Goal: Task Accomplishment & Management: Manage account settings

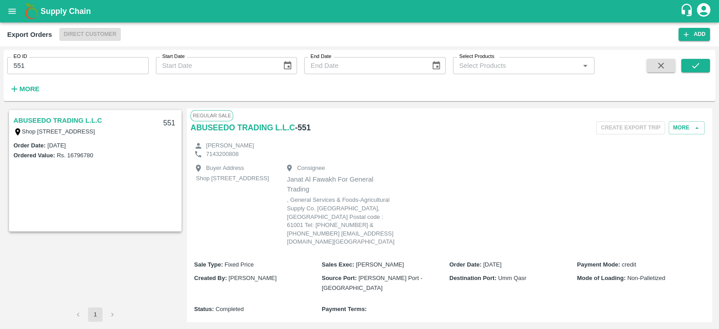
click at [112, 61] on input "551" at bounding box center [78, 65] width 142 height 17
type input "550"
click at [697, 63] on icon "submit" at bounding box center [696, 66] width 10 height 10
click at [85, 119] on link "ABUSEEDO TRADING L.L.C" at bounding box center [57, 121] width 89 height 12
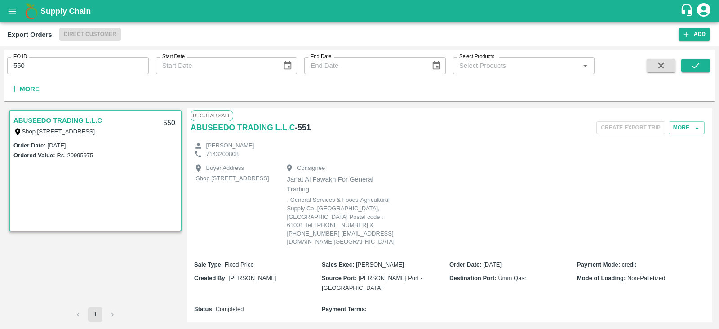
click at [85, 119] on link "ABUSEEDO TRADING L.L.C" at bounding box center [57, 121] width 89 height 12
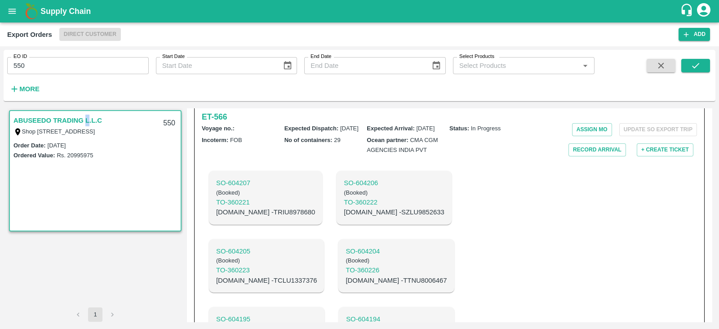
scroll to position [296, 0]
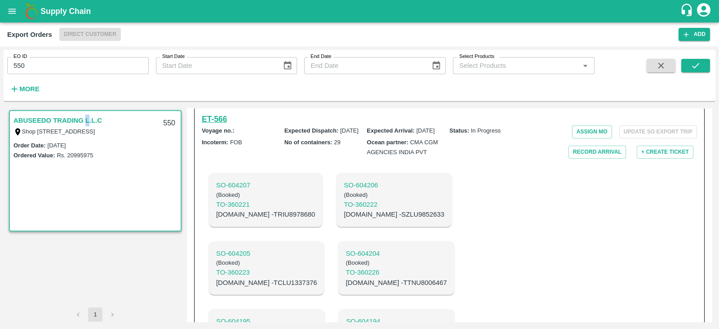
click at [222, 124] on h6 "ET- 566" at bounding box center [214, 119] width 25 height 13
click at [317, 278] on p "C.No - TCLU1337376" at bounding box center [266, 283] width 101 height 10
copy p "TCLU1337376"
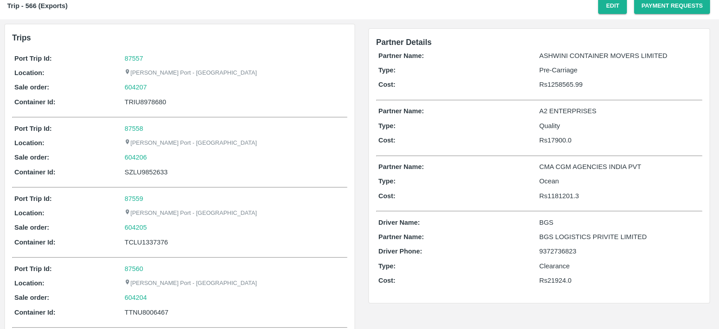
scroll to position [6, 0]
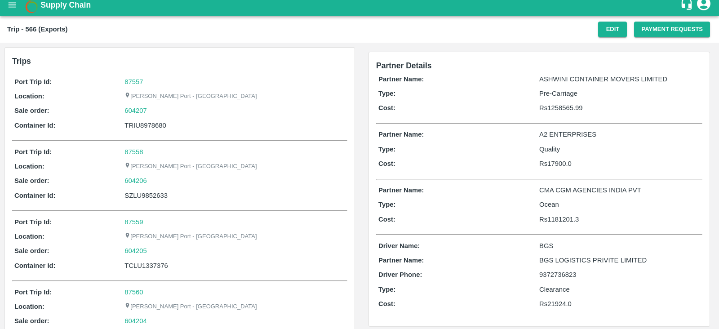
click at [161, 126] on div "TRIU8978680" at bounding box center [234, 125] width 221 height 10
copy div "TRIU8978680"
click at [610, 30] on button "Edit" at bounding box center [612, 30] width 29 height 16
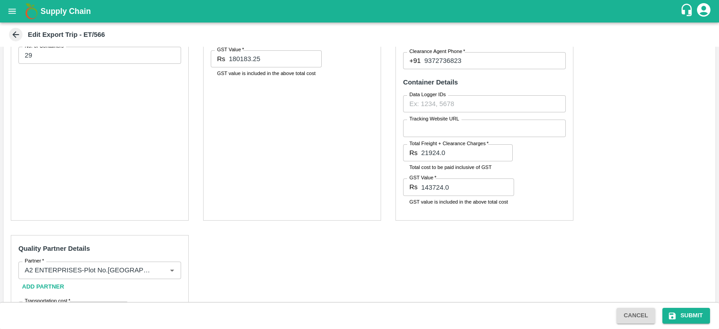
scroll to position [512, 0]
drag, startPoint x: 418, startPoint y: 153, endPoint x: 444, endPoint y: 153, distance: 26.5
click at [444, 153] on div "Rs 21924.0 Total Freight + Clearance Charges" at bounding box center [458, 153] width 110 height 17
click at [444, 153] on input "21924.0" at bounding box center [467, 153] width 92 height 17
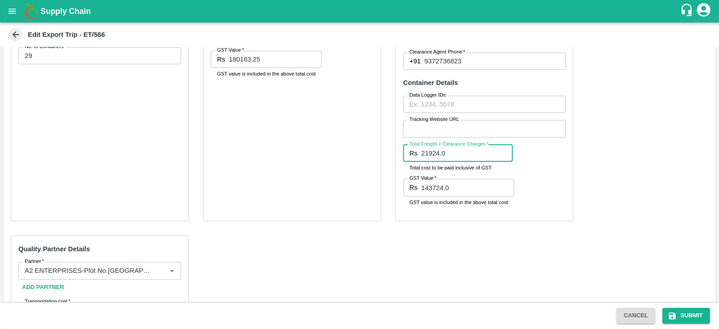
click at [444, 153] on input "21924.0" at bounding box center [467, 153] width 92 height 17
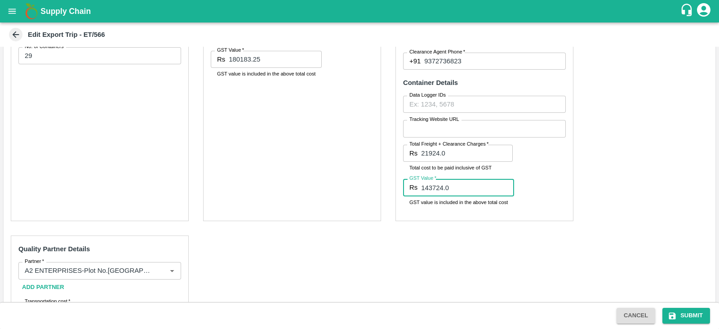
click at [456, 186] on input "143724.0" at bounding box center [467, 187] width 93 height 17
paste input "219"
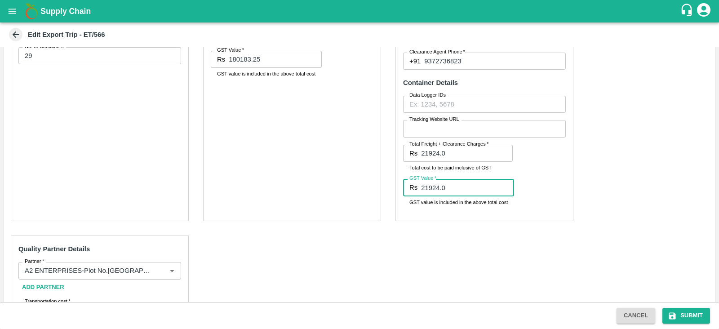
type input "21924.0"
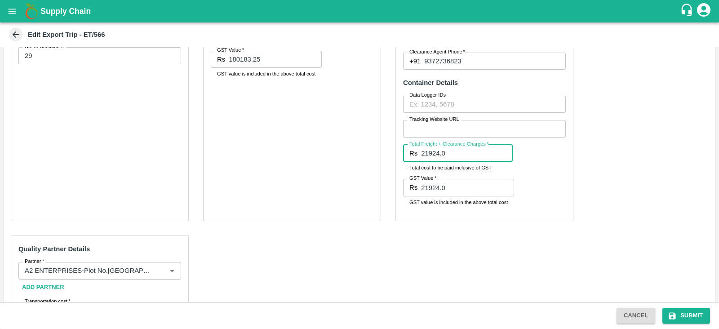
click at [456, 153] on input "21924.0" at bounding box center [467, 153] width 92 height 17
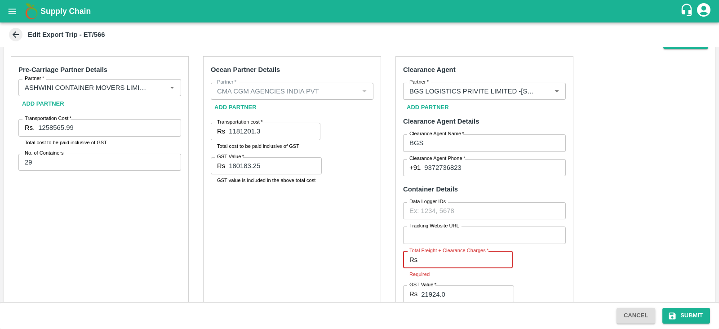
scroll to position [524, 0]
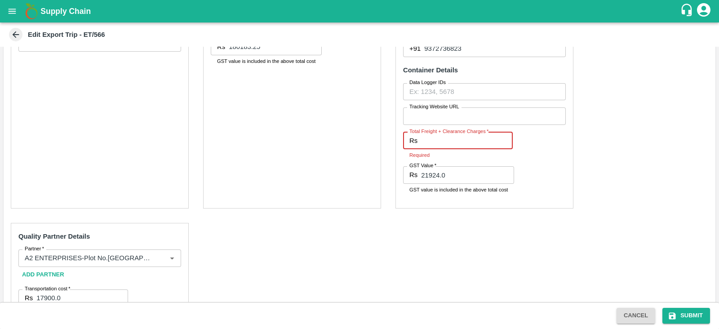
paste input "143724.00"
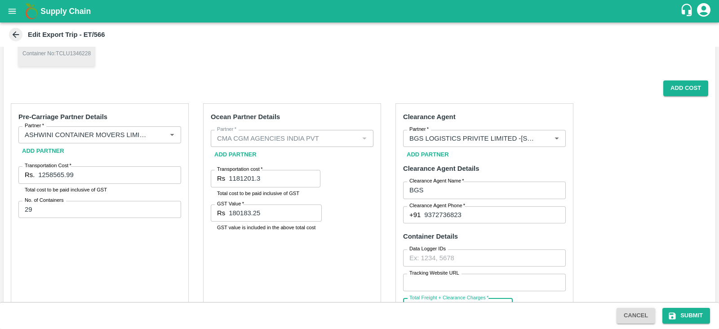
type input "143724.00"
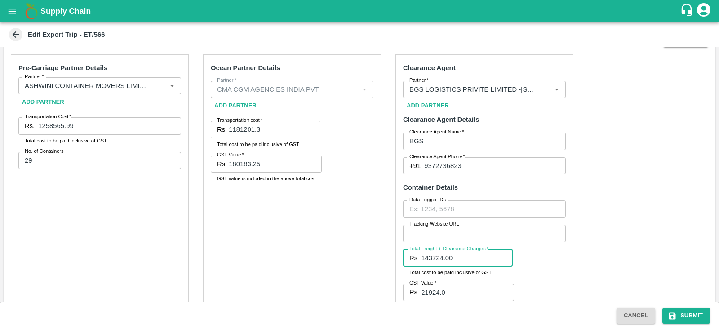
scroll to position [407, 0]
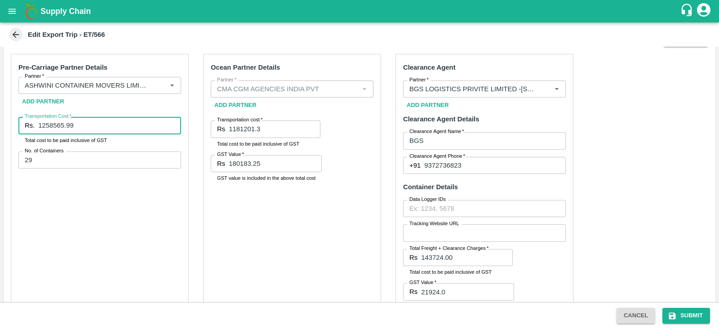
click at [138, 126] on input "1258565.99" at bounding box center [109, 125] width 143 height 17
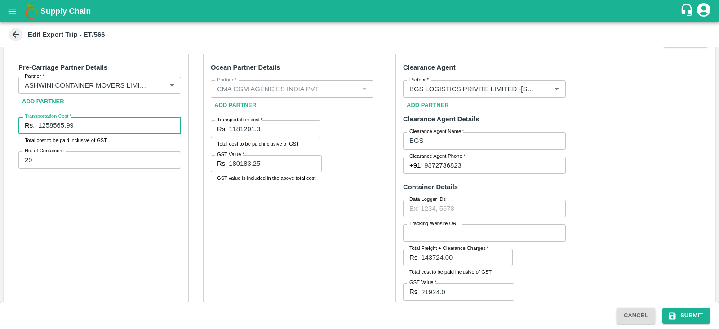
paste input "22"
type input "1222565.99"
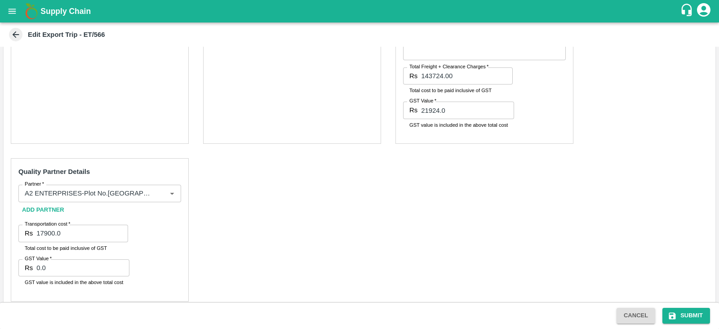
scroll to position [598, 0]
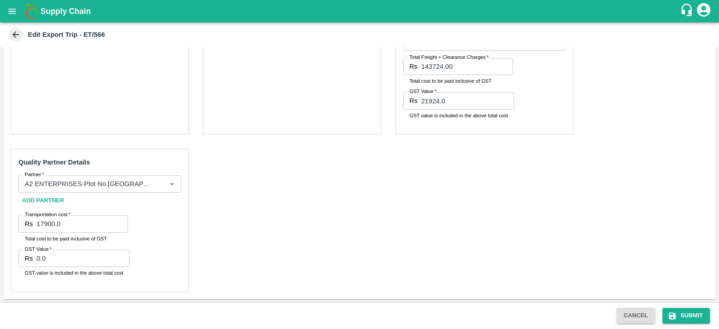
click at [586, 188] on div "Pre-Carriage Partner Details Partner   * Partner   * Add Partner Transportation…" at bounding box center [360, 77] width 712 height 443
click at [691, 315] on button "Submit" at bounding box center [686, 316] width 48 height 16
